Goal: Task Accomplishment & Management: Manage account settings

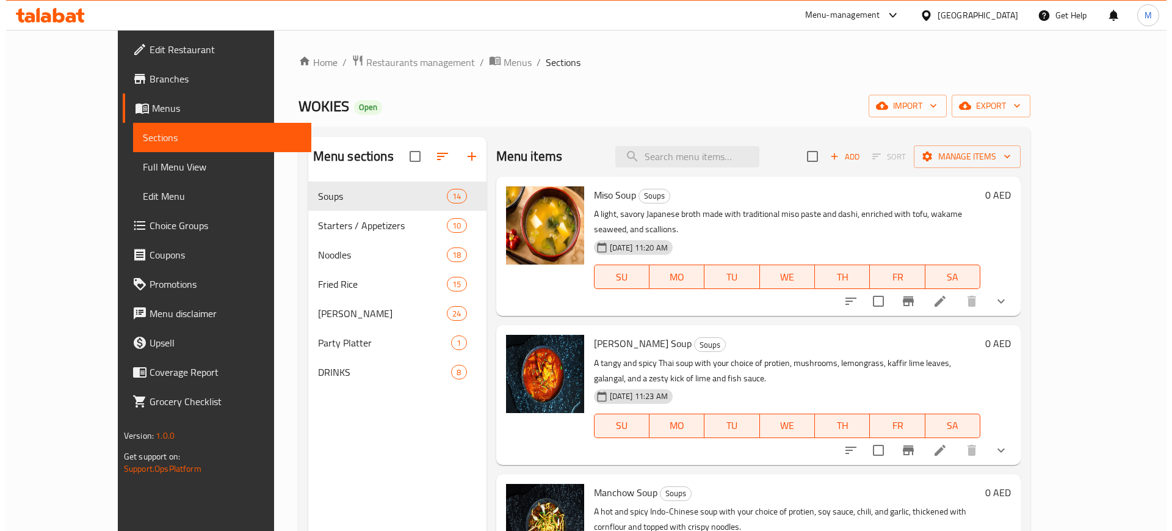
scroll to position [1, 0]
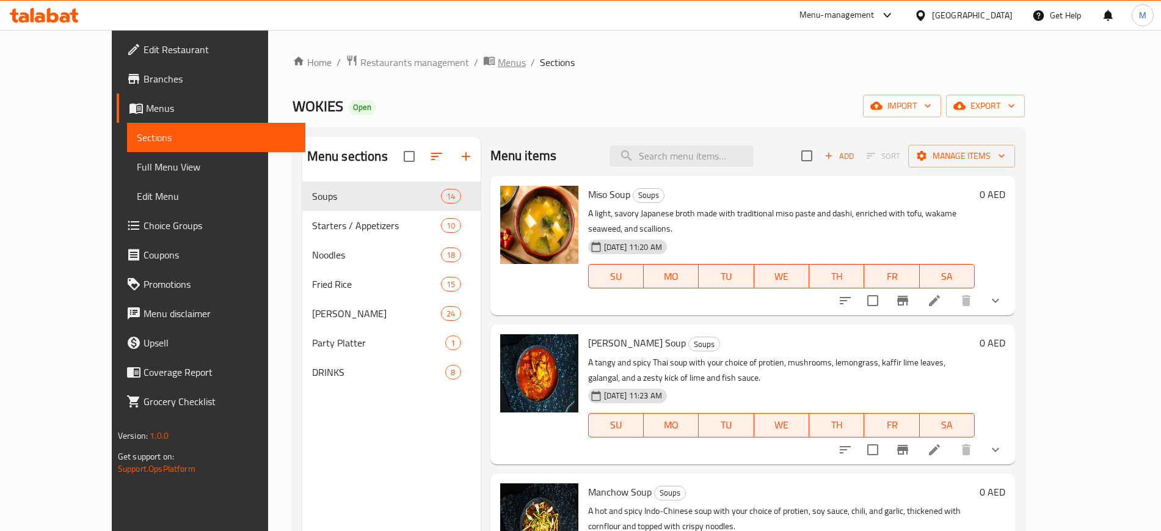
click at [498, 66] on span "Menus" at bounding box center [512, 62] width 28 height 15
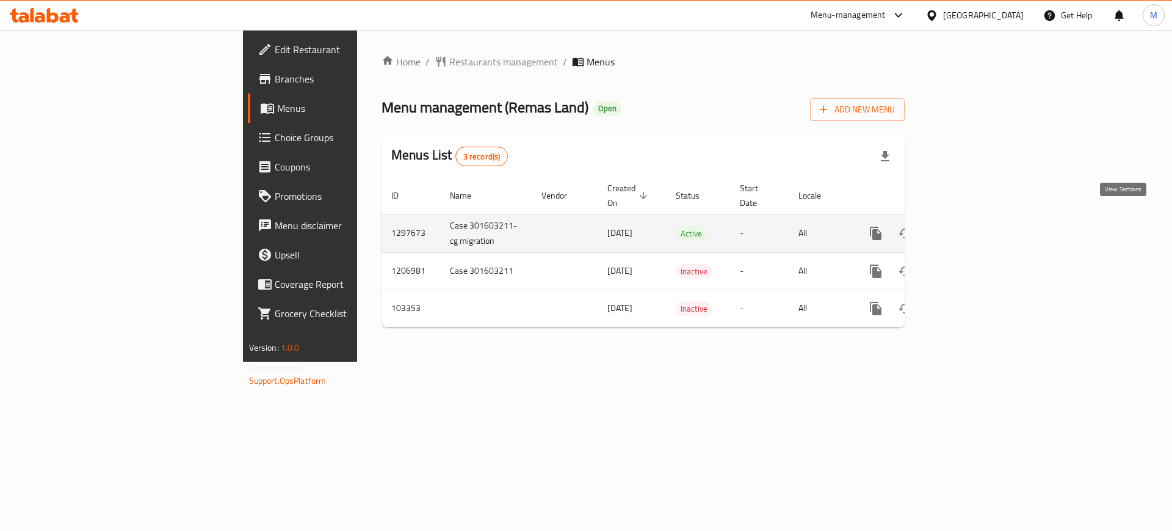
click at [970, 228] on icon "enhanced table" at bounding box center [964, 233] width 11 height 11
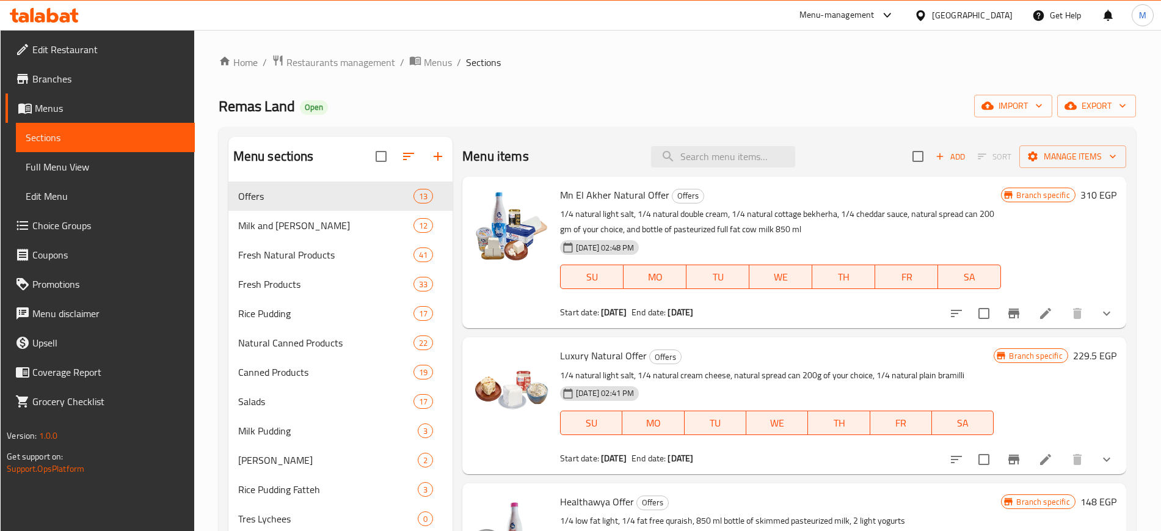
click at [1024, 95] on button "import" at bounding box center [1013, 106] width 78 height 23
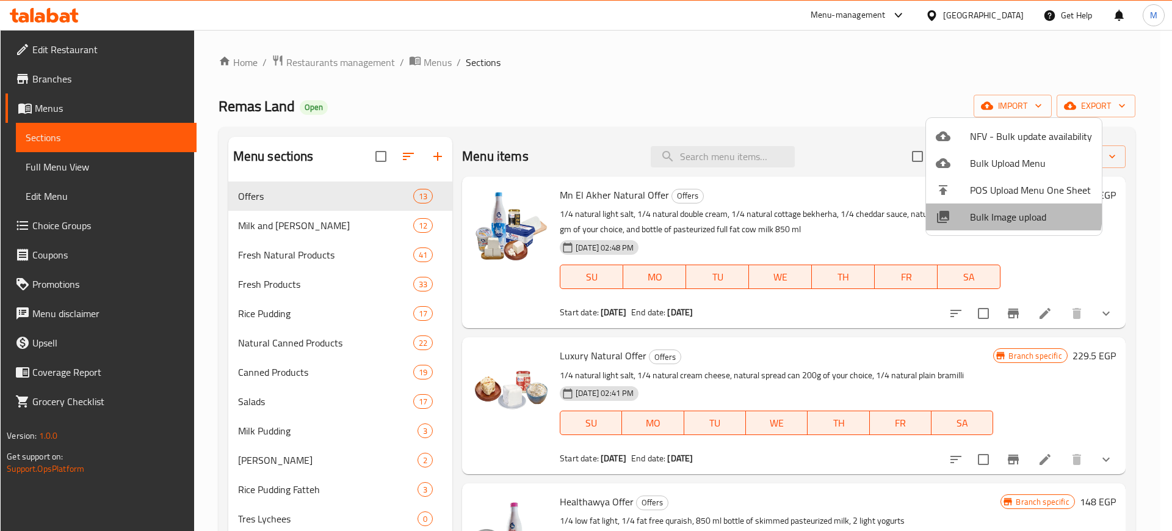
click at [977, 206] on li "Bulk Image upload" at bounding box center [1014, 216] width 176 height 27
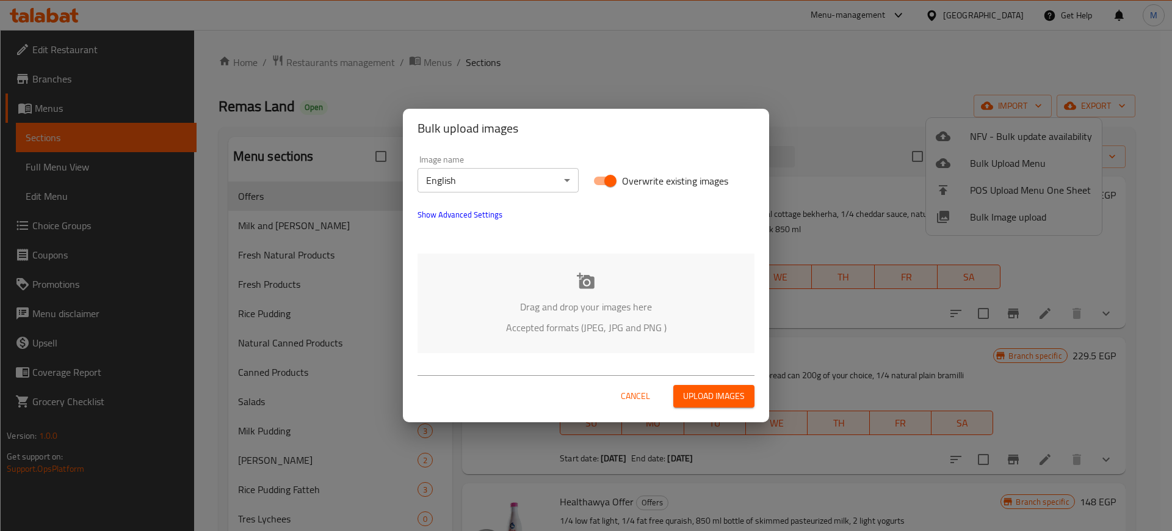
click at [567, 300] on p "Drag and drop your images here" at bounding box center [586, 306] width 300 height 15
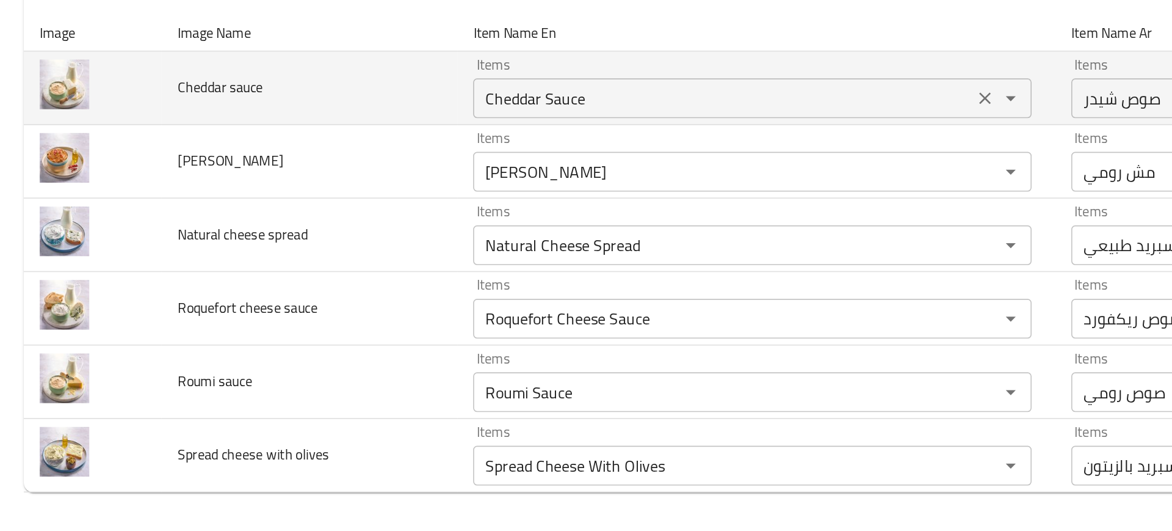
click at [334, 211] on sauce "Cheddar Sauce" at bounding box center [445, 215] width 300 height 17
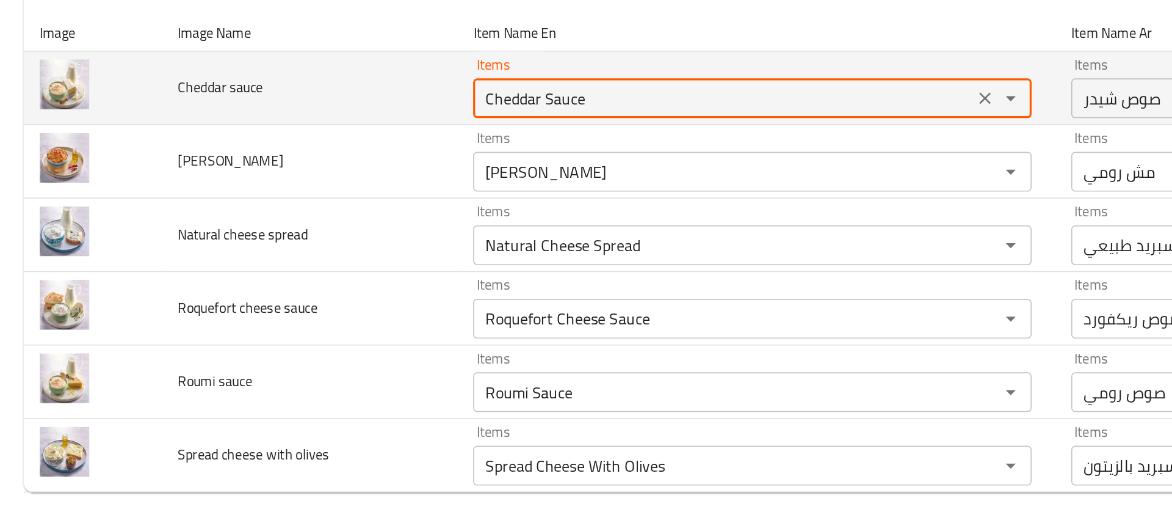
click at [334, 211] on sauce "Cheddar Sauce" at bounding box center [445, 215] width 300 height 17
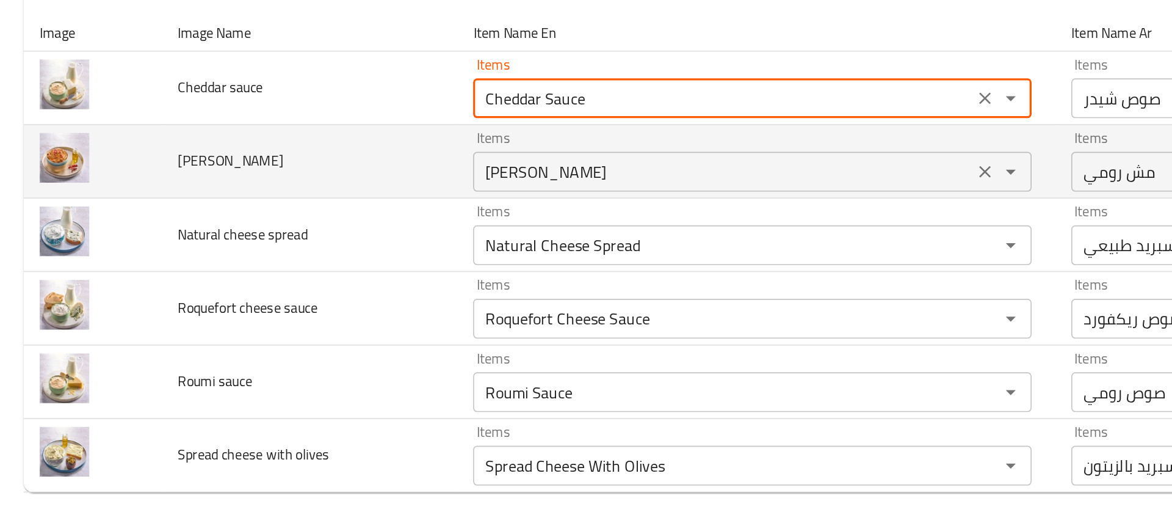
click at [324, 254] on Roumi "Mesh Roumi" at bounding box center [445, 260] width 300 height 17
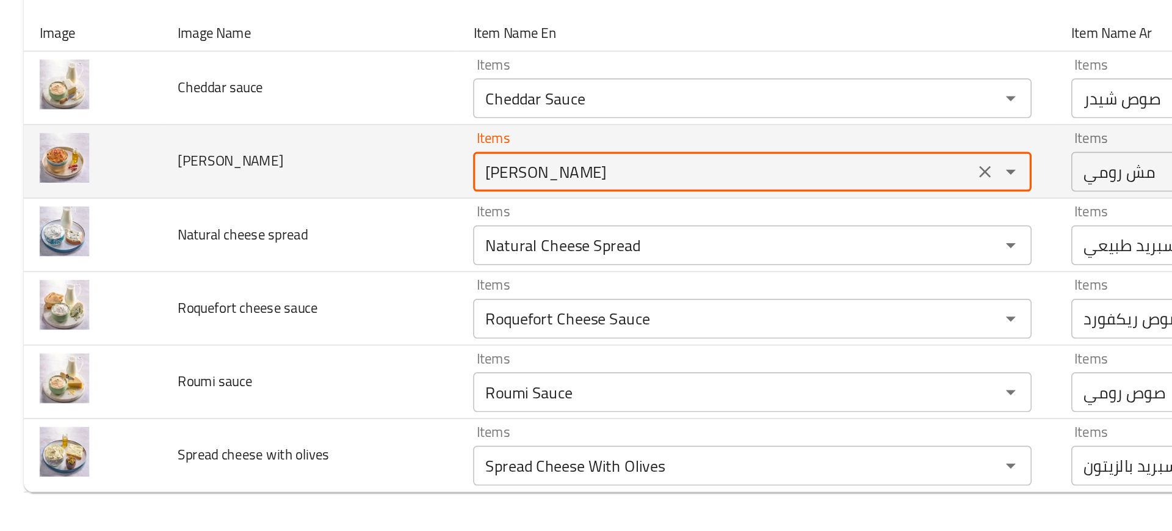
click at [324, 254] on Roumi "Mesh Roumi" at bounding box center [445, 260] width 300 height 17
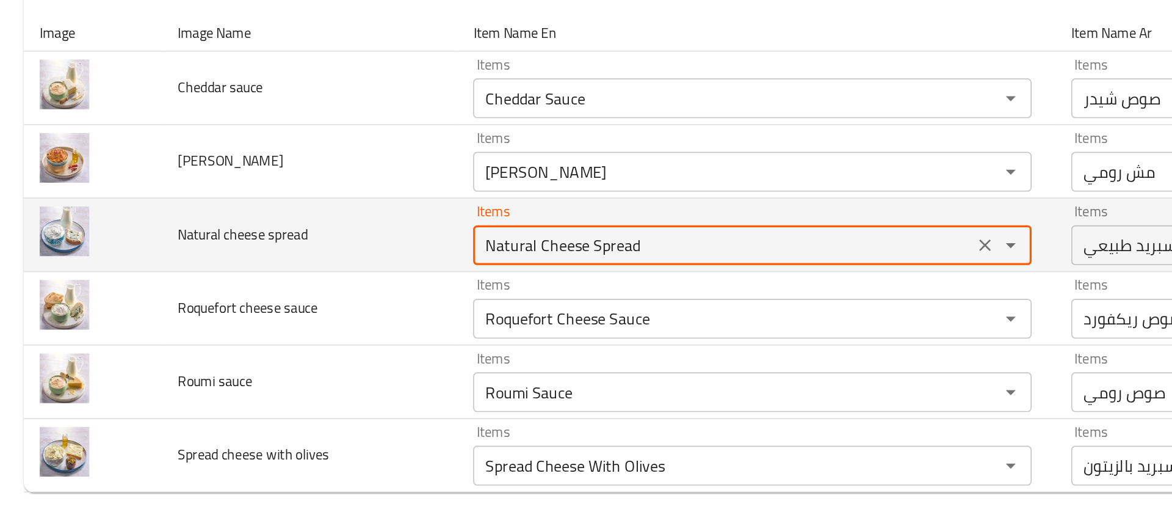
click at [310, 302] on spread "Natural Cheese Spread" at bounding box center [445, 305] width 300 height 17
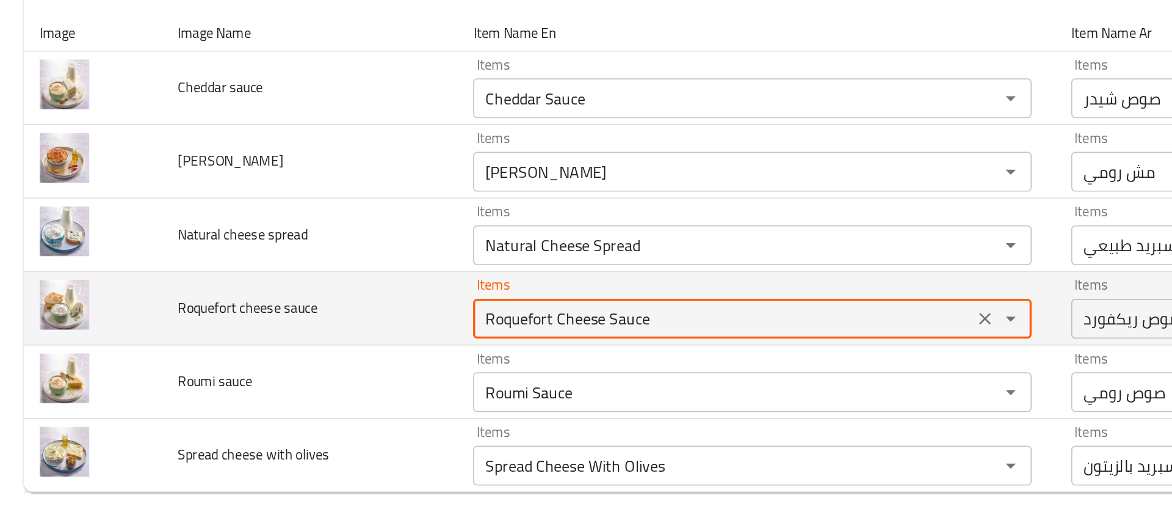
click at [336, 348] on sauce "Roquefort Cheese Sauce" at bounding box center [445, 351] width 300 height 17
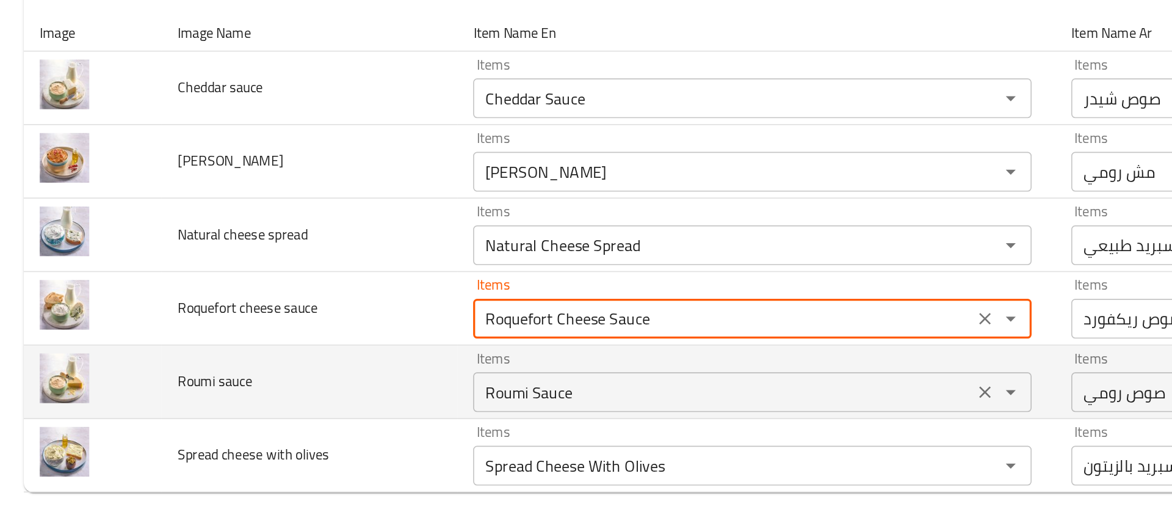
click at [360, 398] on sauce "Roumi Sauce" at bounding box center [445, 396] width 300 height 17
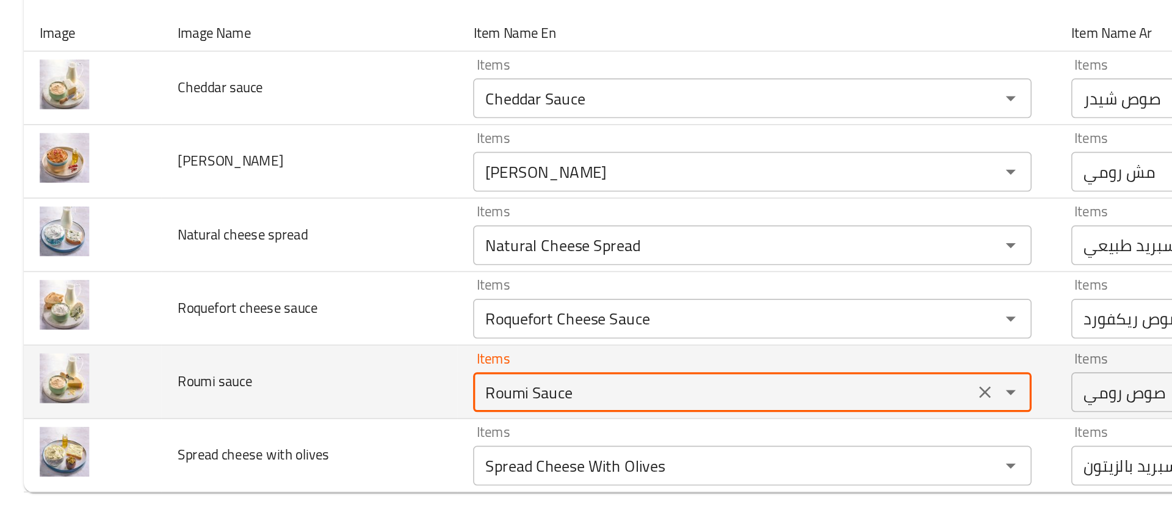
click at [360, 398] on sauce "Roumi Sauce" at bounding box center [445, 396] width 300 height 17
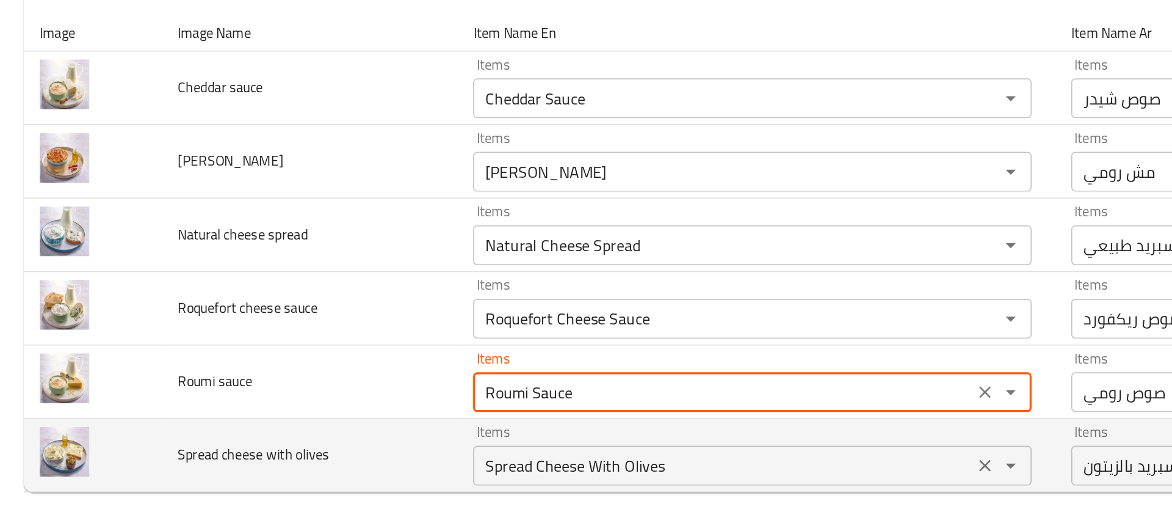
click at [317, 435] on olives "Spread Cheese With Olives" at bounding box center [445, 441] width 300 height 17
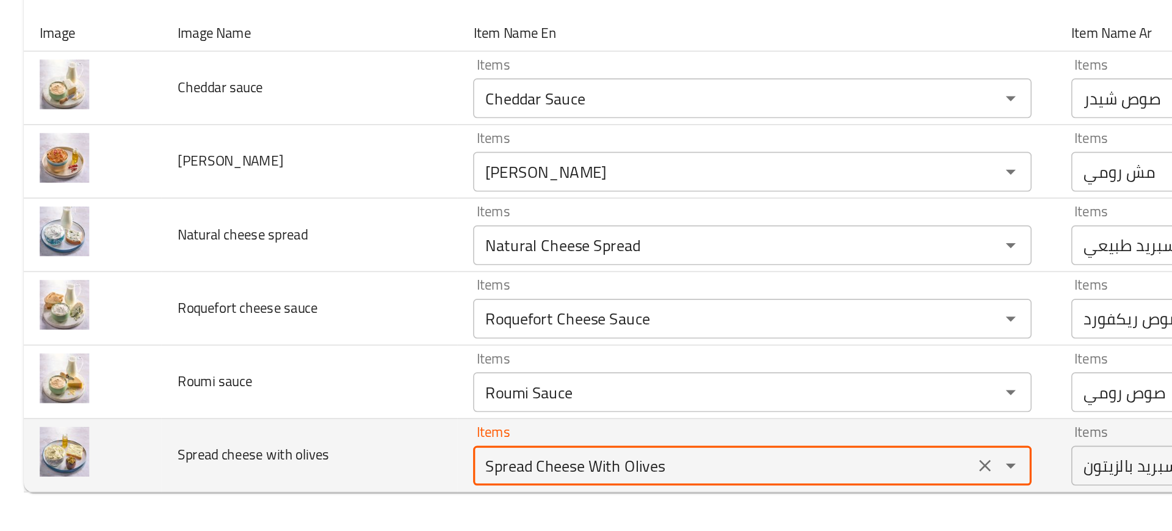
click at [317, 435] on olives "Spread Cheese With Olives" at bounding box center [445, 441] width 300 height 17
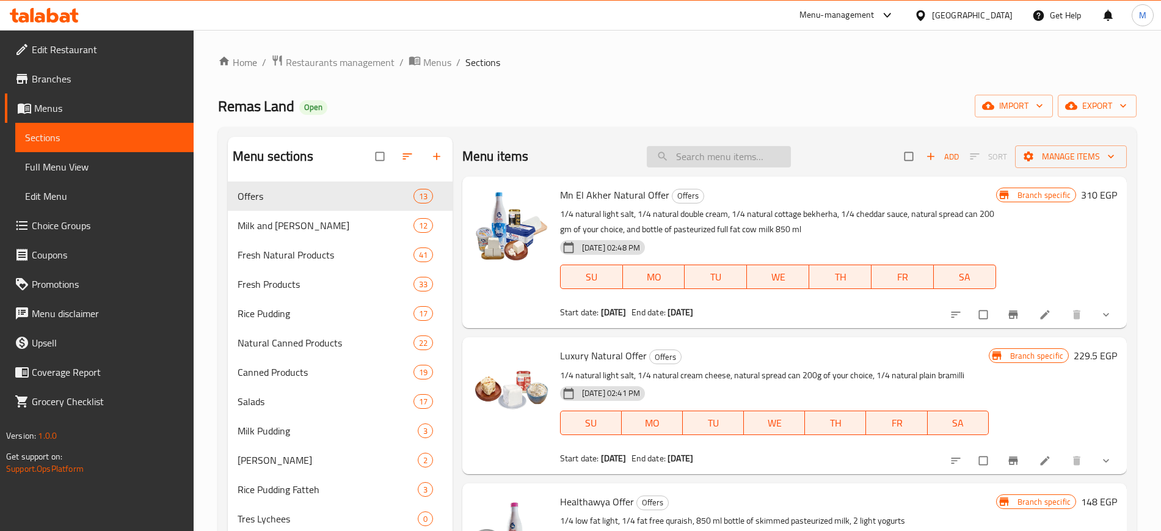
click at [721, 161] on input "search" at bounding box center [719, 156] width 144 height 21
paste input "Cheddar Sauce"
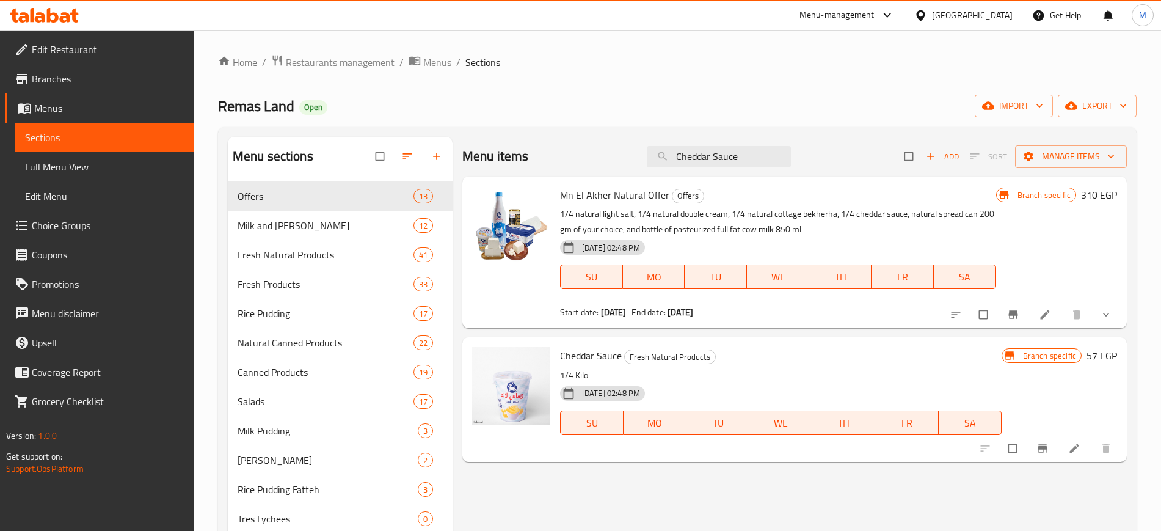
type input "Cheddar Sauce"
click at [492, 368] on icon "upload picture" at bounding box center [488, 363] width 10 height 9
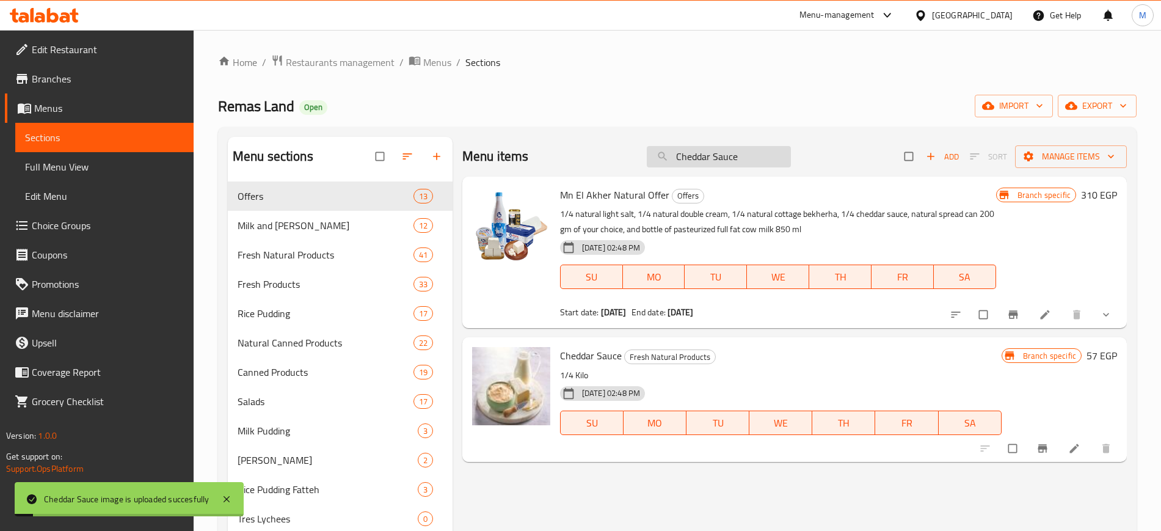
click at [729, 158] on input "Cheddar Sauce" at bounding box center [719, 156] width 144 height 21
paste input "[PERSON_NAME]"
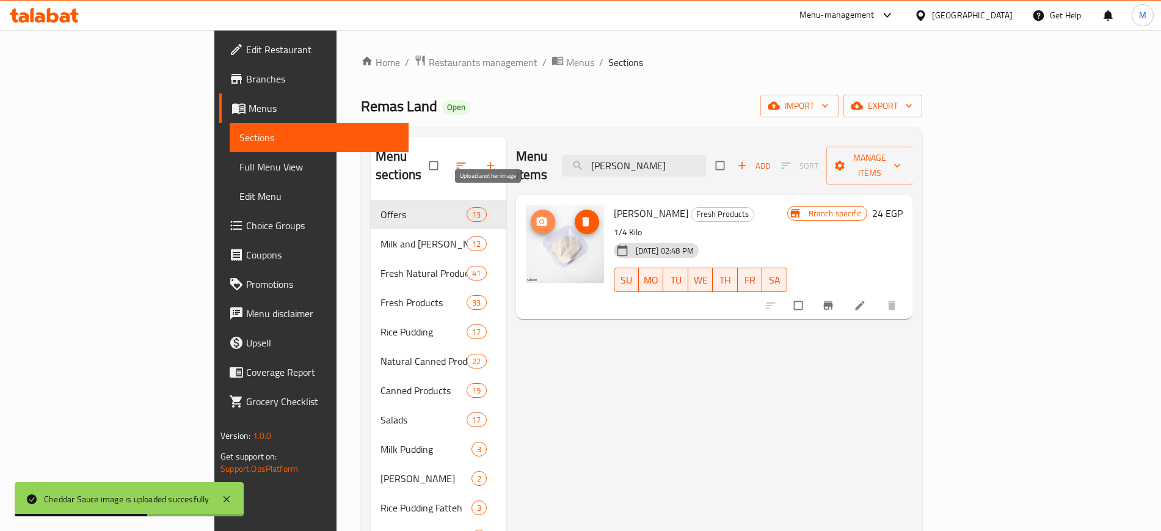
click at [535, 216] on icon "upload picture" at bounding box center [541, 222] width 12 height 12
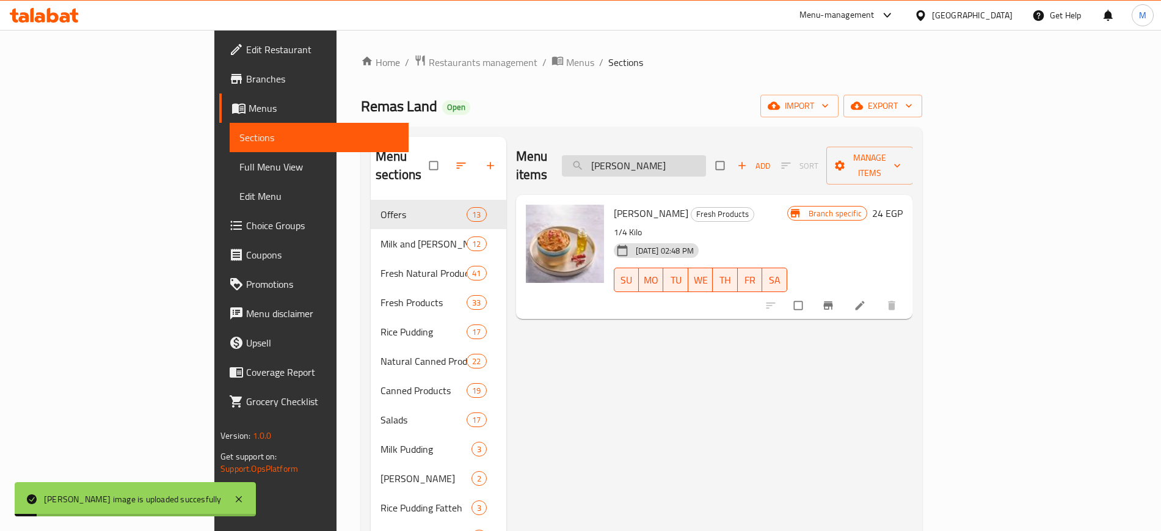
click at [706, 155] on input "[PERSON_NAME]" at bounding box center [634, 165] width 144 height 21
paste input "Natural Cheese Spread"
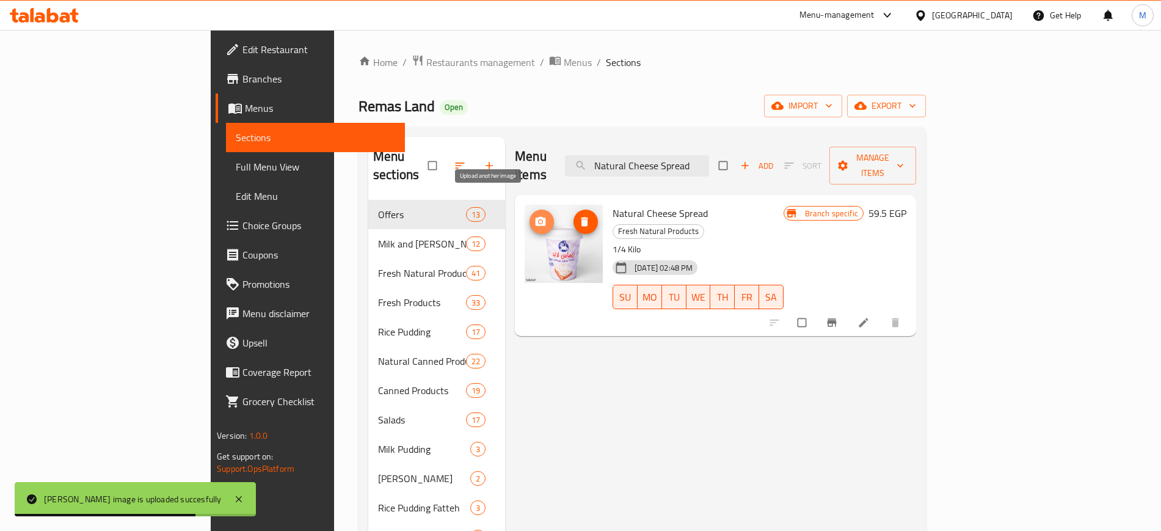
click at [535, 217] on icon "upload picture" at bounding box center [540, 221] width 10 height 9
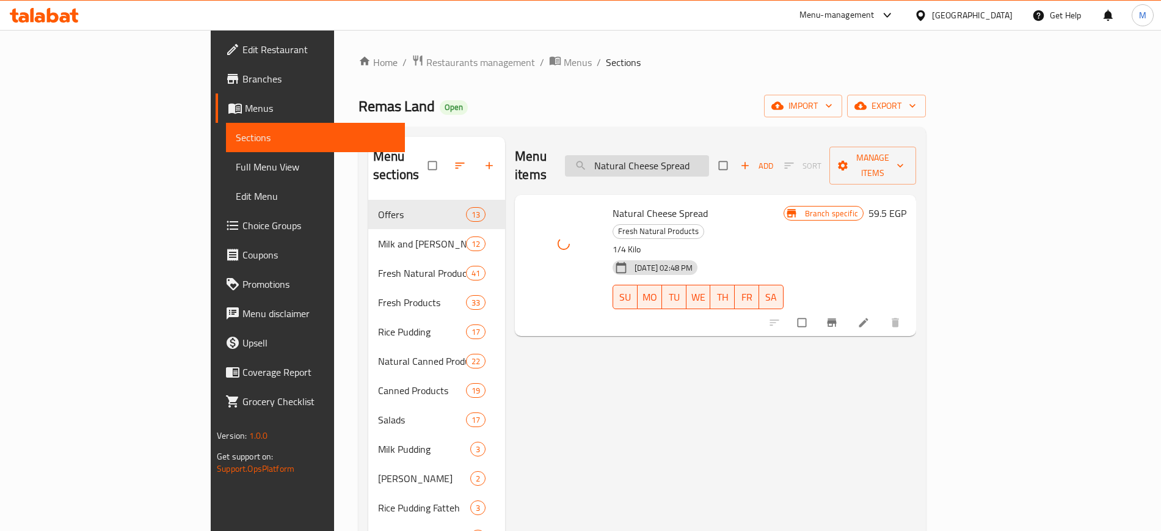
click at [709, 156] on input "Natural Cheese Spread" at bounding box center [637, 165] width 144 height 21
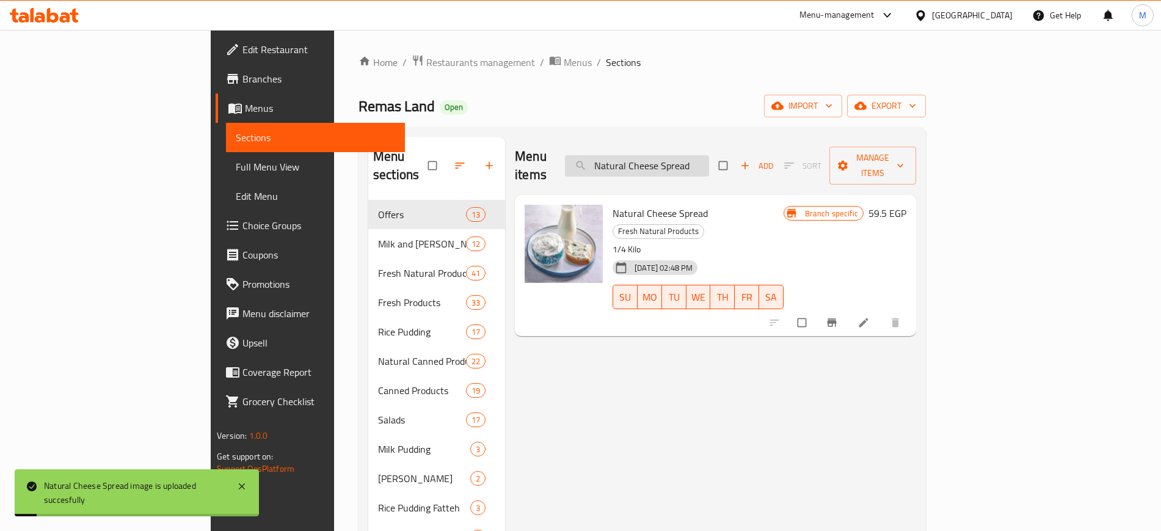
paste input "Roquefort Cheese Sauce"
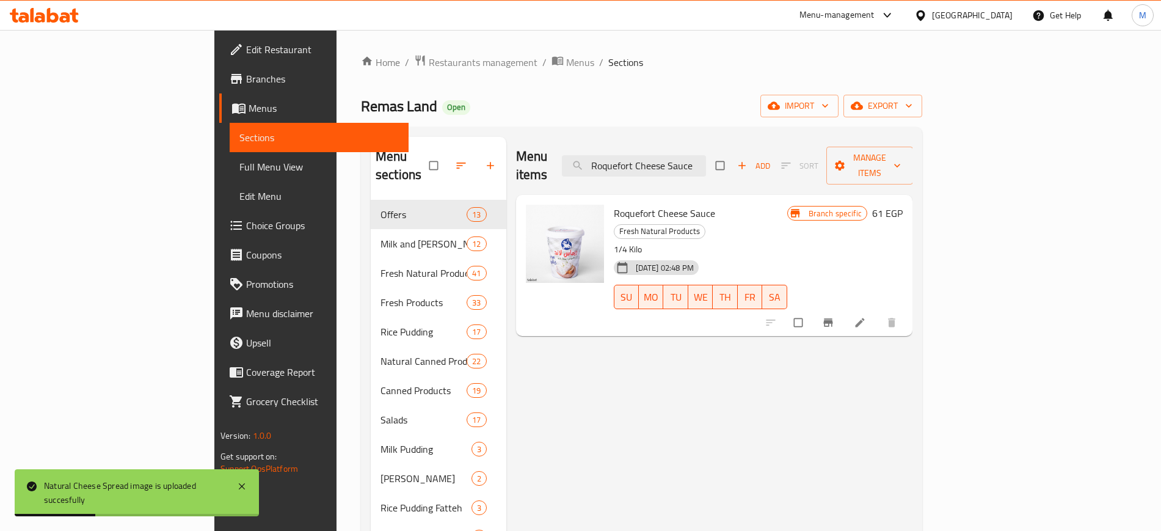
click at [526, 205] on img at bounding box center [565, 244] width 78 height 78
click at [536, 217] on icon "upload picture" at bounding box center [541, 221] width 10 height 9
click at [699, 160] on input "Roquefort Cheese Sauce" at bounding box center [634, 165] width 144 height 21
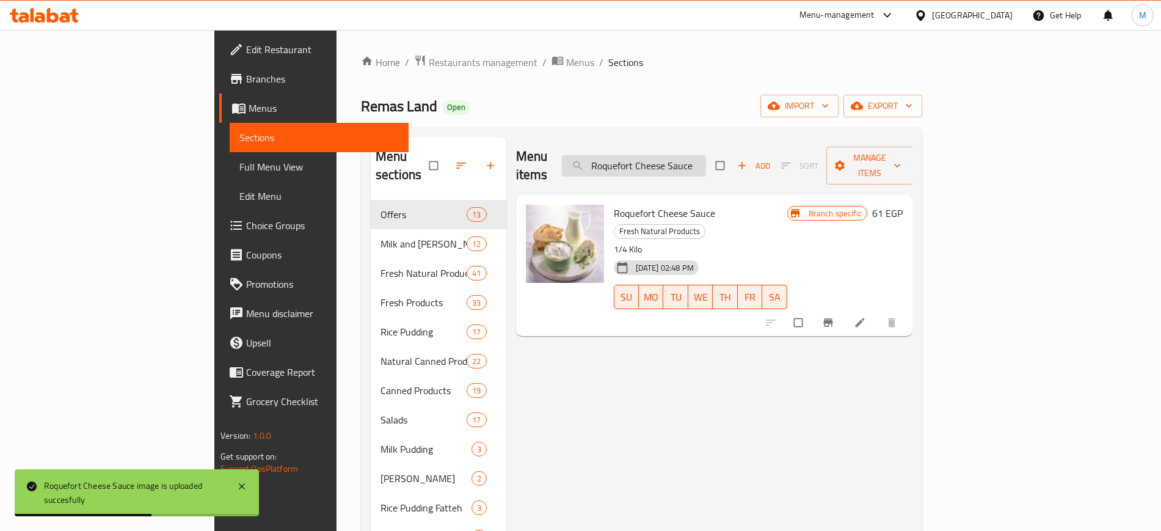
paste input "Roumi"
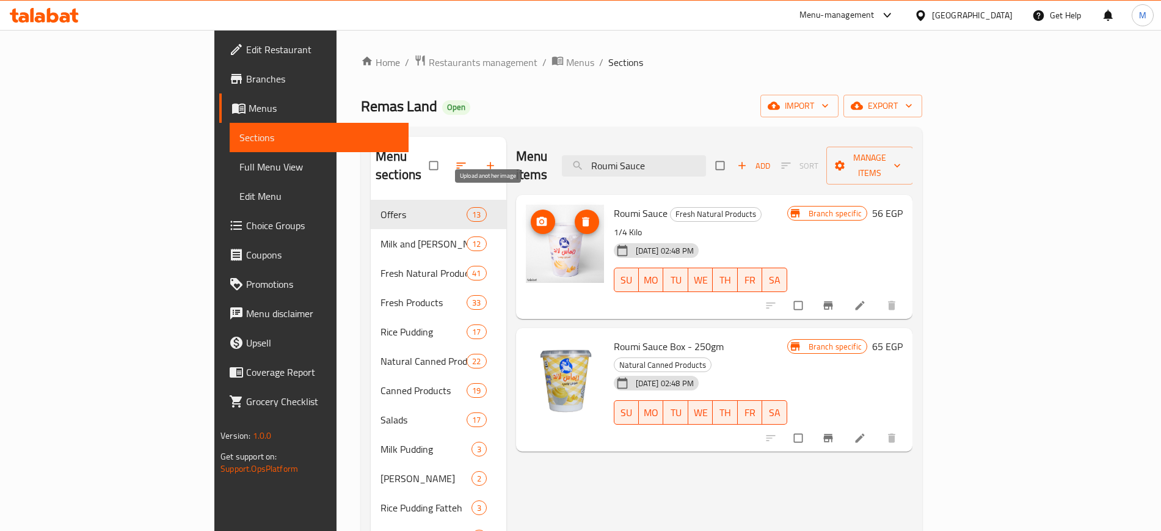
type input "Roumi Sauce"
click at [531, 216] on span "upload picture" at bounding box center [543, 222] width 24 height 12
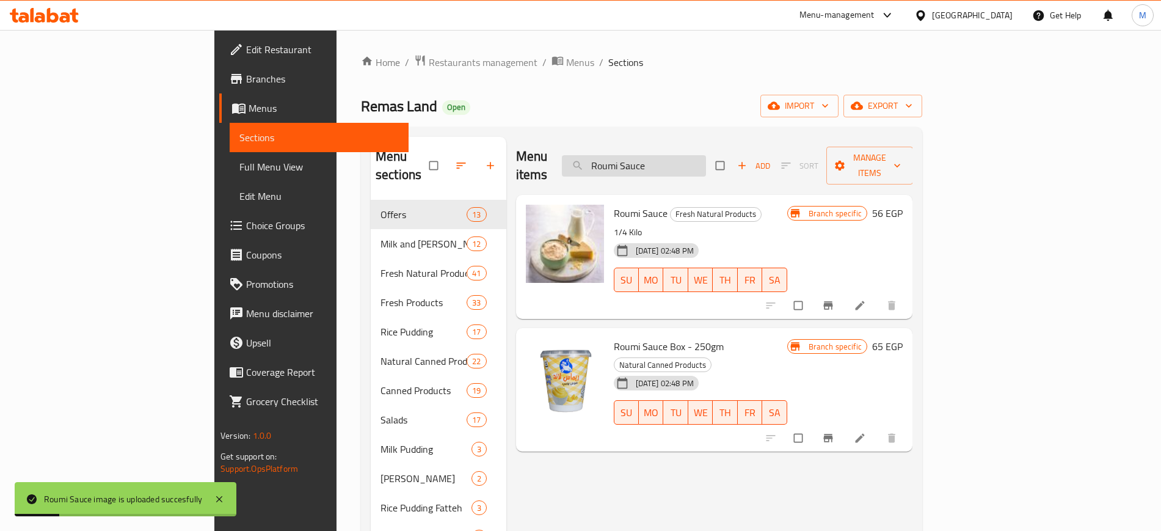
click at [681, 155] on input "Roumi Sauce" at bounding box center [634, 165] width 144 height 21
paste input "Spread Cheese With Olives"
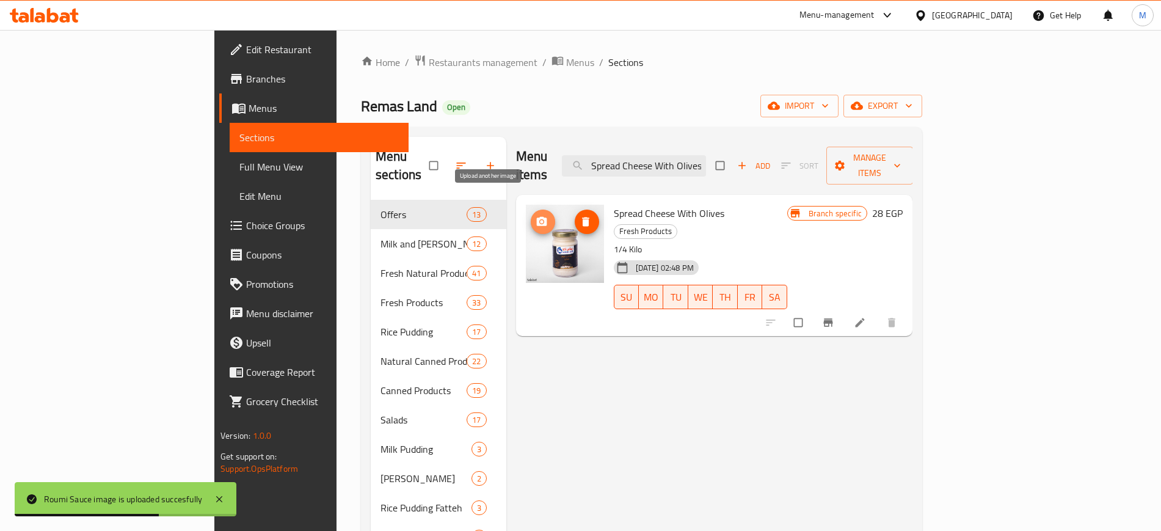
click at [531, 210] on button "upload picture" at bounding box center [543, 221] width 24 height 24
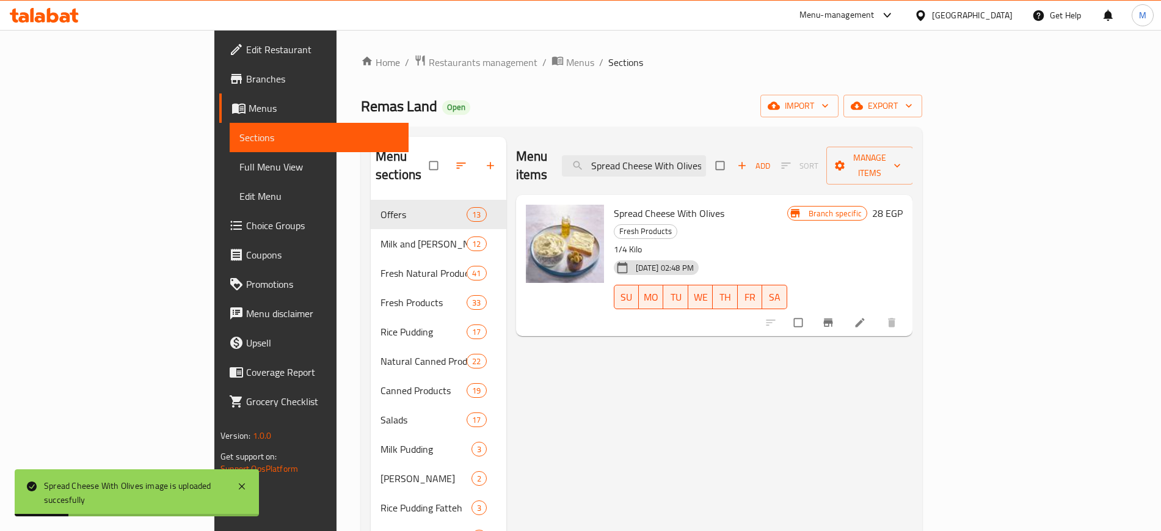
click at [787, 205] on h6 "Spread Cheese With Olives Fresh Products" at bounding box center [700, 222] width 173 height 34
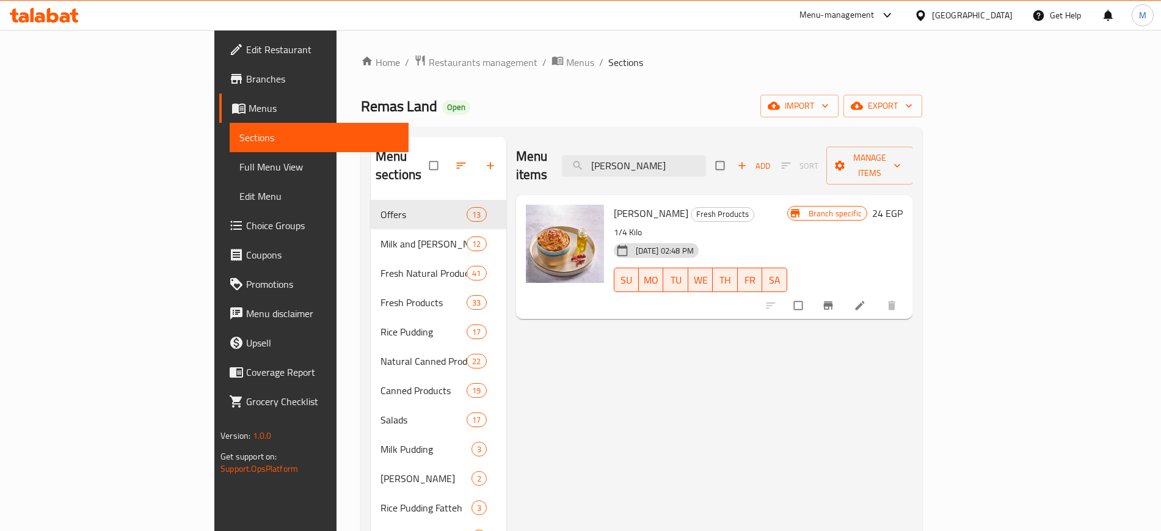
type input "Cheddar Sauce"
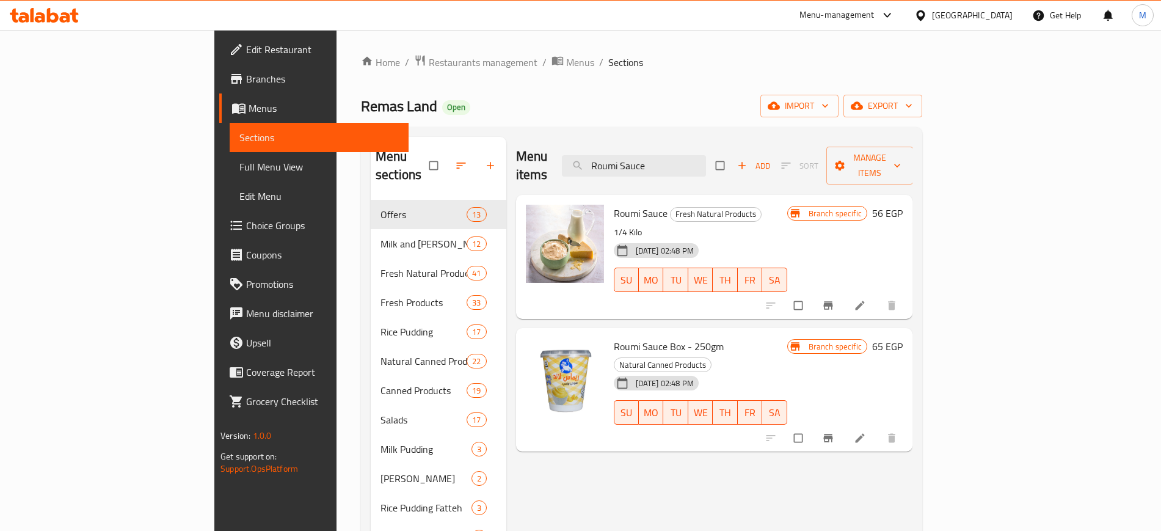
type input "Spread Cheese With Olives"
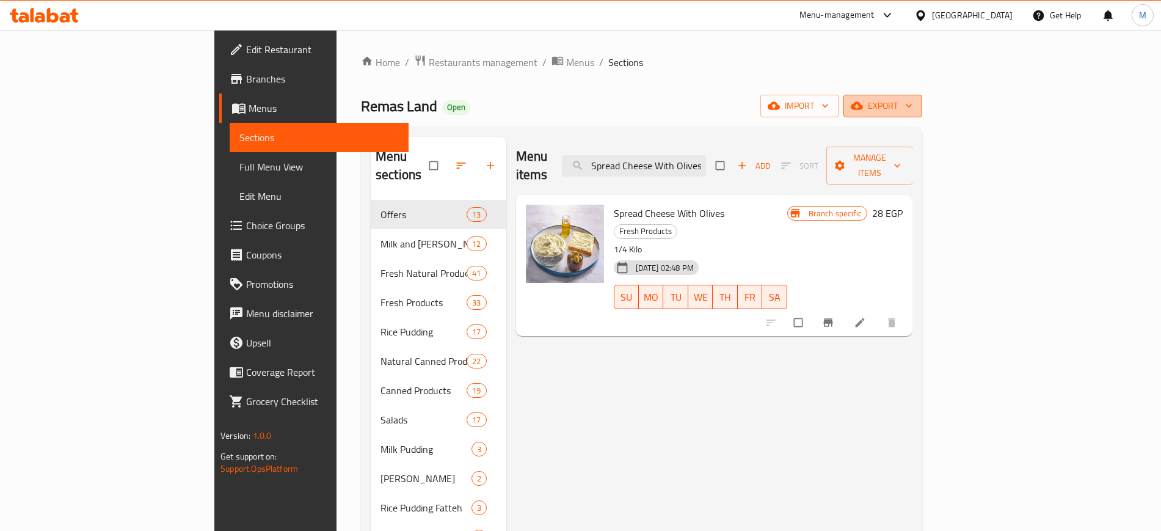
click at [912, 108] on span "export" at bounding box center [882, 105] width 59 height 15
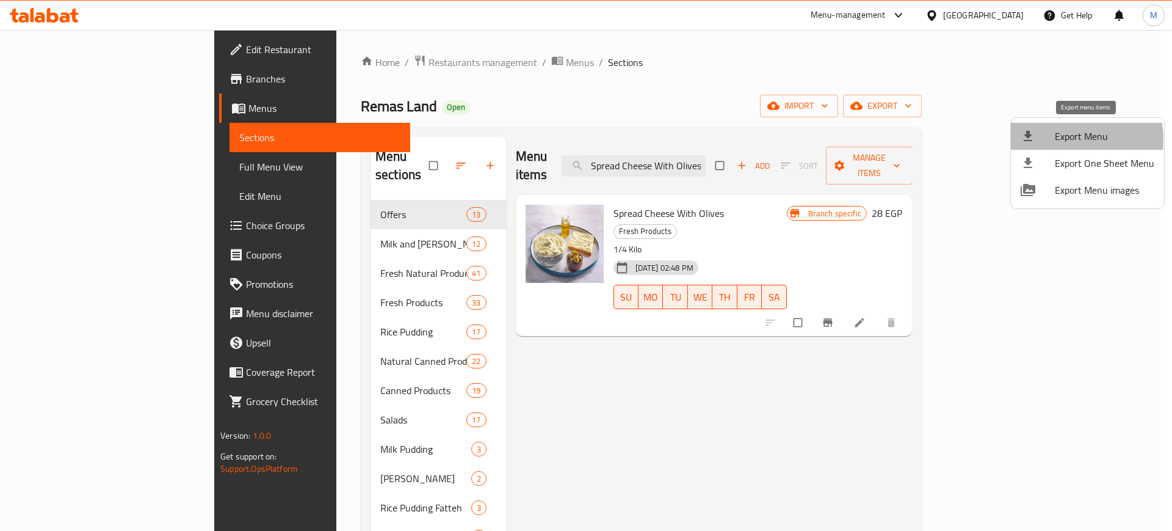
click at [1064, 139] on span "Export Menu" at bounding box center [1105, 136] width 100 height 15
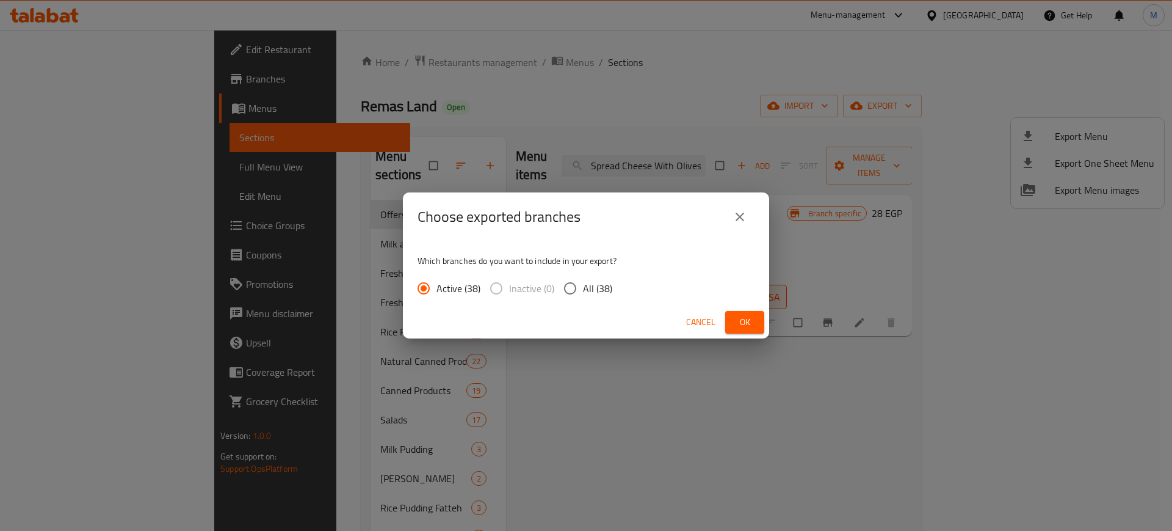
click at [613, 296] on div "Active (38) Inactive (0) All (38)" at bounding box center [520, 288] width 205 height 26
click at [598, 289] on span "All (38)" at bounding box center [597, 288] width 29 height 15
click at [583, 289] on input "All (38)" at bounding box center [570, 288] width 26 height 26
radio input "true"
click at [743, 315] on span "Ok" at bounding box center [745, 321] width 20 height 15
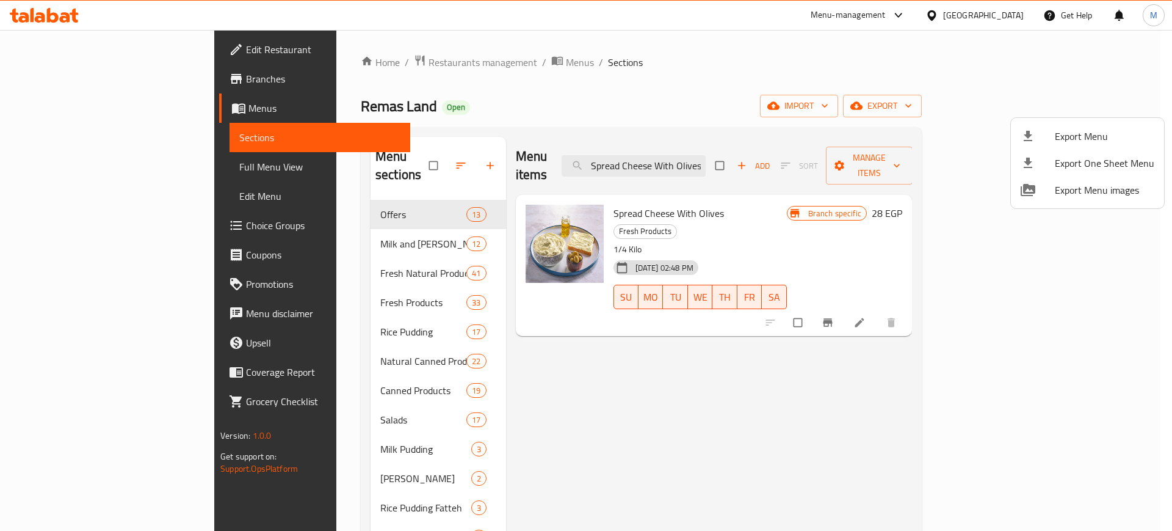
click at [745, 336] on div at bounding box center [586, 265] width 1172 height 531
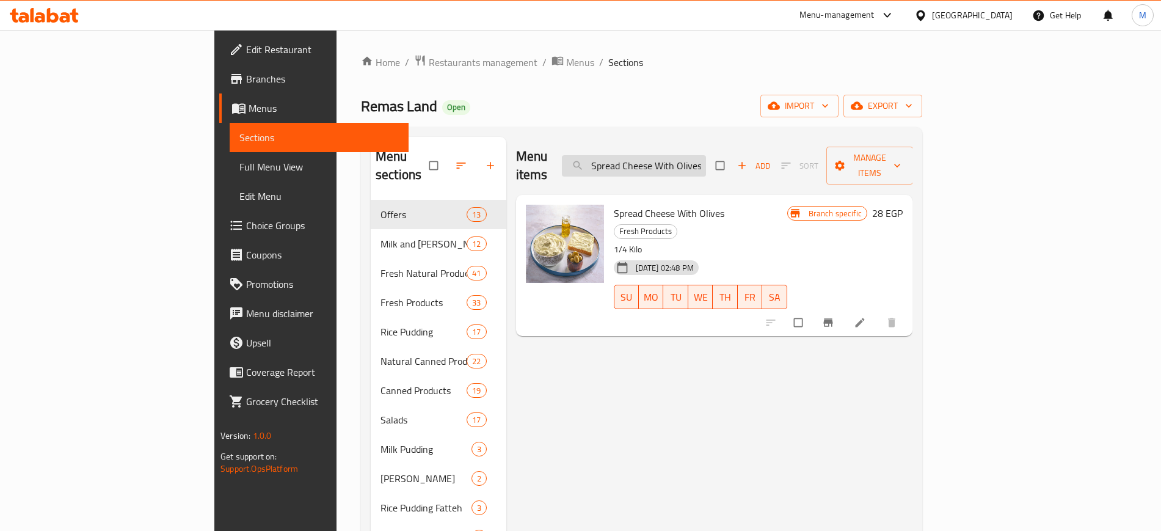
click at [706, 155] on input "Spread Cheese With Olives" at bounding box center [634, 165] width 144 height 21
click at [861, 107] on div "Remas Land Open import export" at bounding box center [641, 106] width 561 height 23
click at [706, 157] on input "Spread Cheese With Olives" at bounding box center [634, 165] width 144 height 21
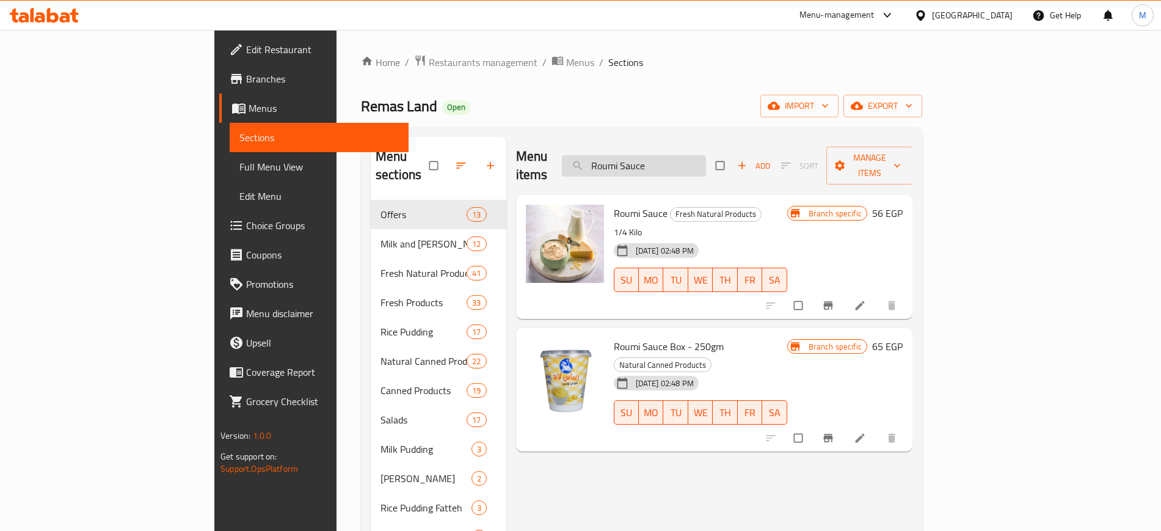
click at [706, 155] on input "Roumi Sauce" at bounding box center [634, 165] width 144 height 21
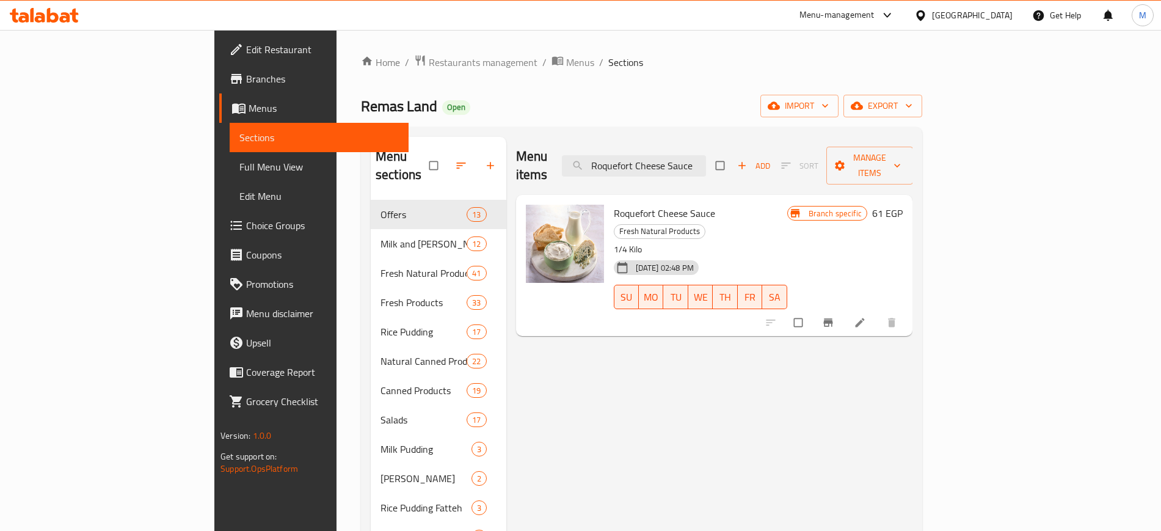
scroll to position [1, 0]
click at [693, 165] on input "Roquefort Cheese Sauce" at bounding box center [634, 164] width 144 height 21
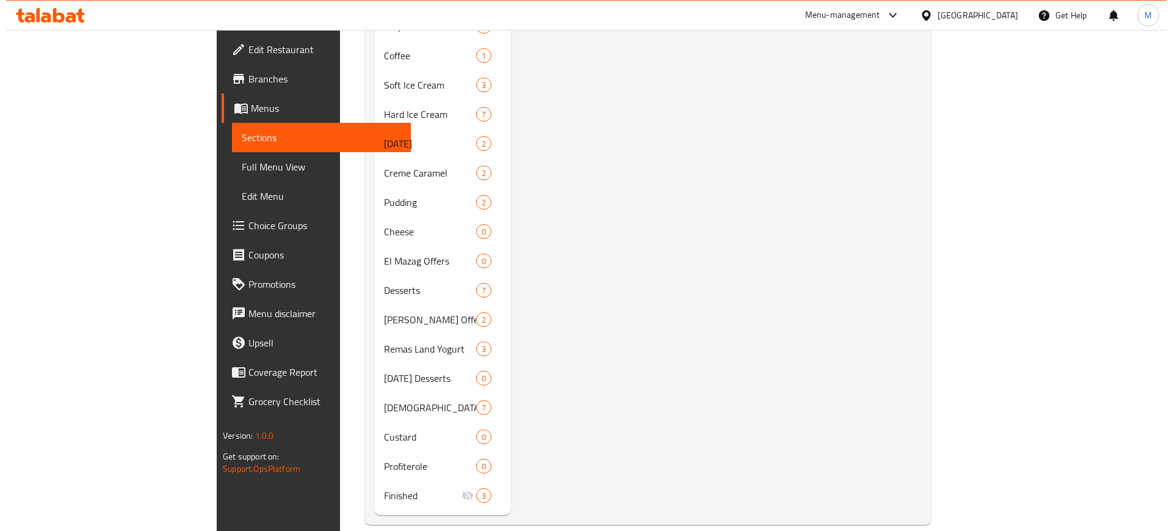
scroll to position [0, 0]
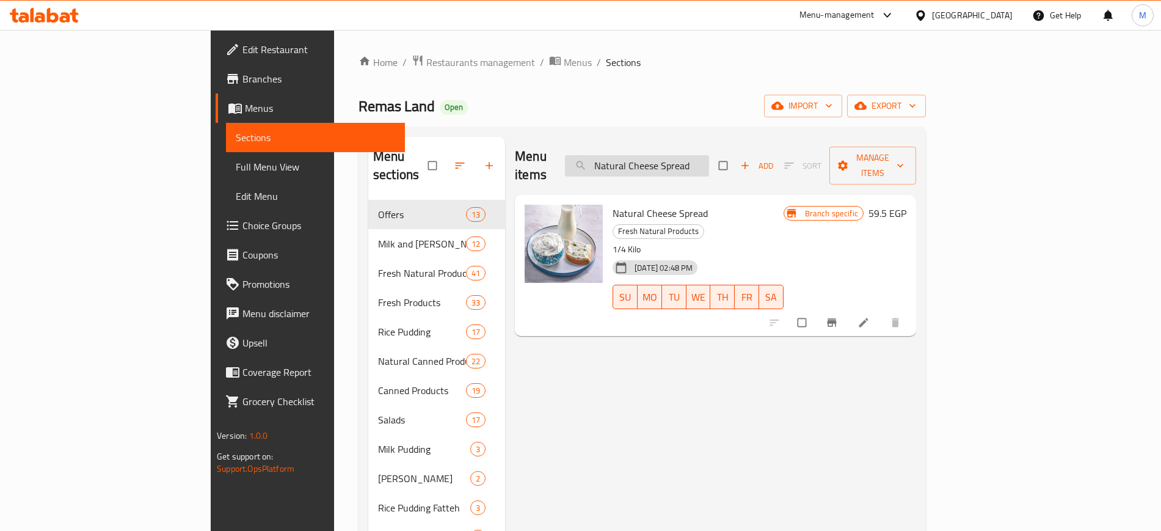
click at [709, 156] on input "Natural Cheese Spread" at bounding box center [637, 165] width 144 height 21
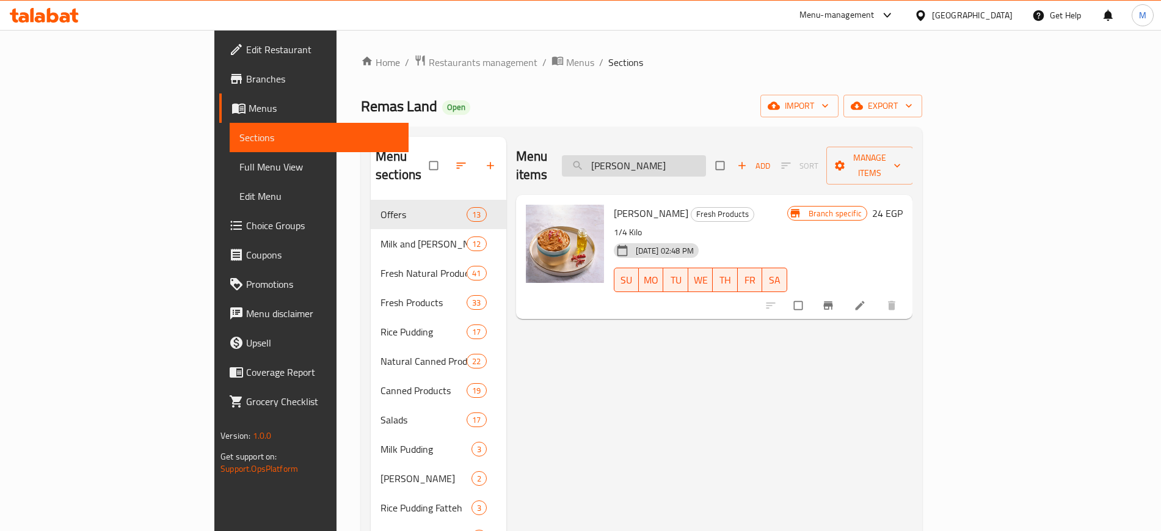
click at [706, 164] on input "Mesh Roumi" at bounding box center [634, 165] width 144 height 21
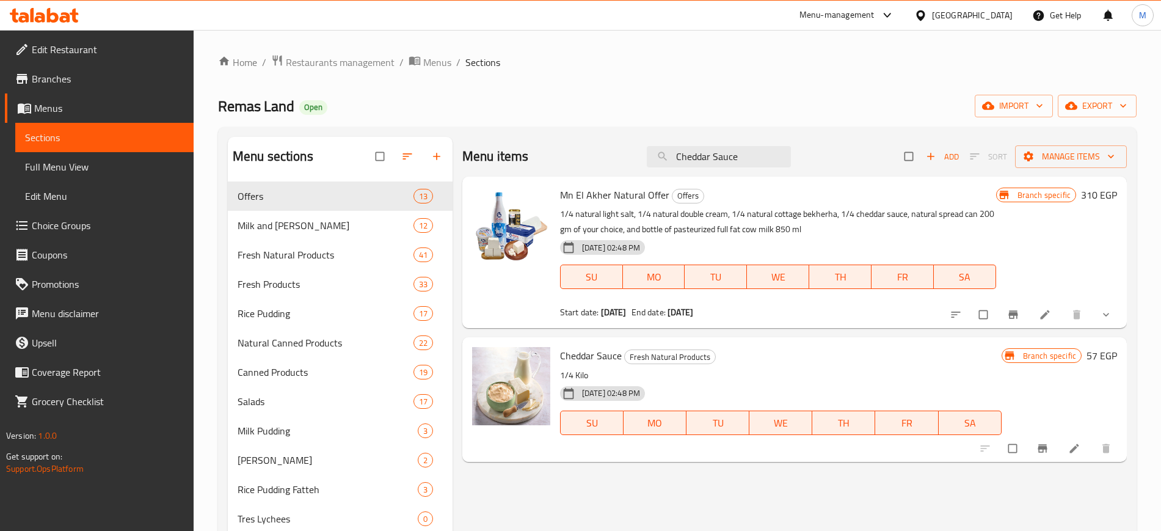
type input "Cheddar Sauce"
click at [769, 156] on input "Cheddar Sauce" at bounding box center [719, 156] width 144 height 21
